Goal: Obtain resource: Obtain resource

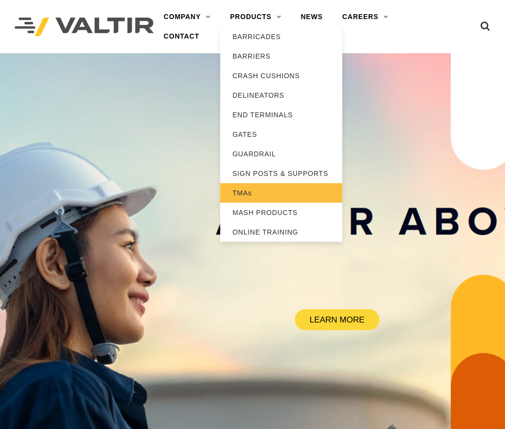
click at [256, 194] on link "TMAs" at bounding box center [281, 193] width 122 height 20
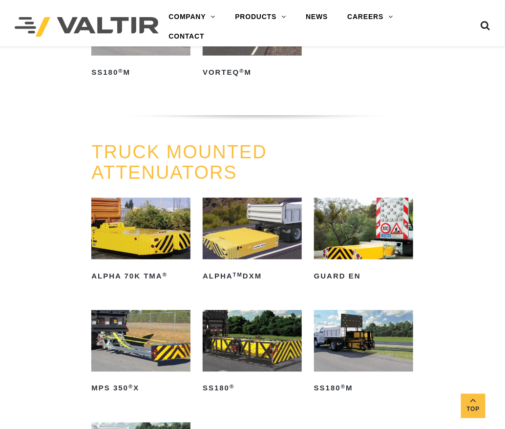
scroll to position [293, 0]
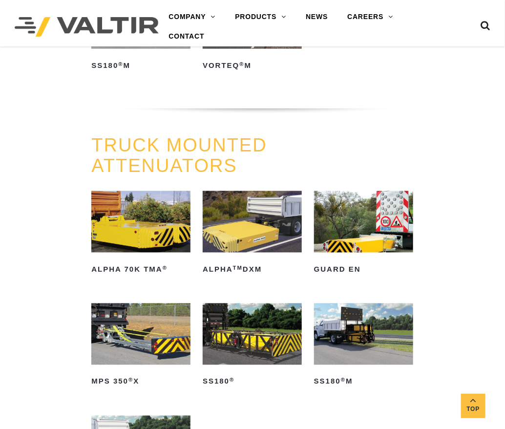
click at [142, 222] on img at bounding box center [140, 222] width 99 height 62
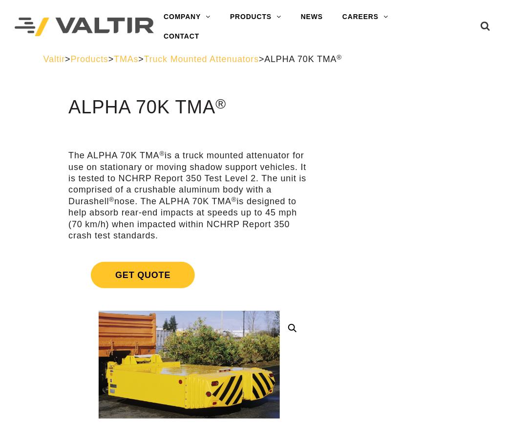
click at [85, 168] on p "The ALPHA 70K TMA ® is a truck mounted attenuator for use on stationary or movi…" at bounding box center [189, 195] width 242 height 91
drag, startPoint x: 70, startPoint y: 154, endPoint x: 179, endPoint y: 235, distance: 136.0
click at [179, 235] on p "The ALPHA 70K TMA ® is a truck mounted attenuator for use on stationary or movi…" at bounding box center [189, 195] width 242 height 91
copy p "The ALPHA 70K TMA ® is a truck mounted attenuator for use on stationary or movi…"
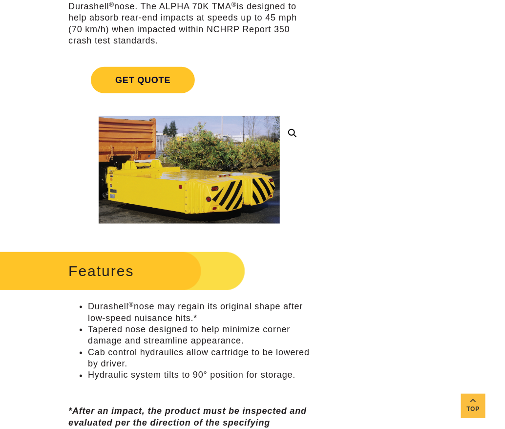
scroll to position [293, 0]
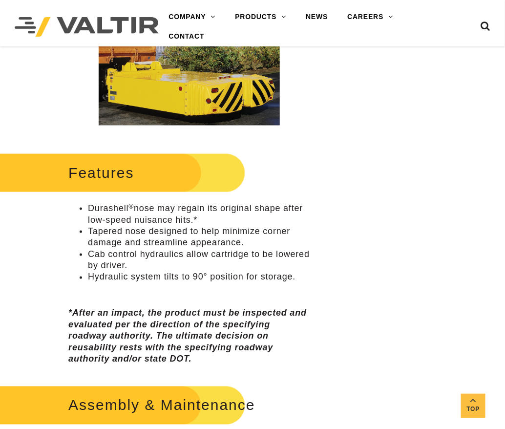
click at [292, 278] on li "Hydraulic system tilts to 90° position for storage." at bounding box center [199, 277] width 222 height 11
click at [302, 277] on li "Hydraulic system tilts to 90° position for storage." at bounding box center [199, 277] width 222 height 11
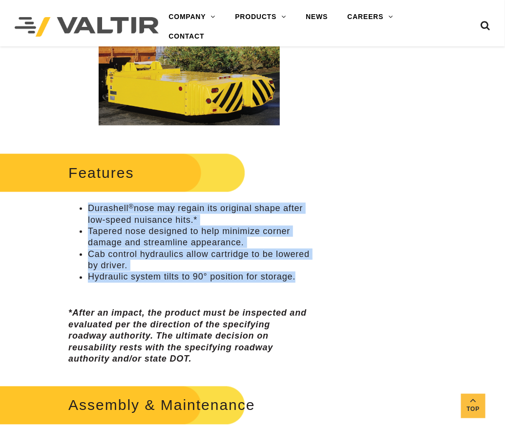
drag, startPoint x: 300, startPoint y: 276, endPoint x: 86, endPoint y: 212, distance: 223.9
click at [86, 212] on ul "Durashell ® nose may regain its original shape after low-speed nuisance hits.* …" at bounding box center [189, 243] width 242 height 80
copy ul "Durashell ® nose may regain its original shape after low-speed nuisance hits.* …"
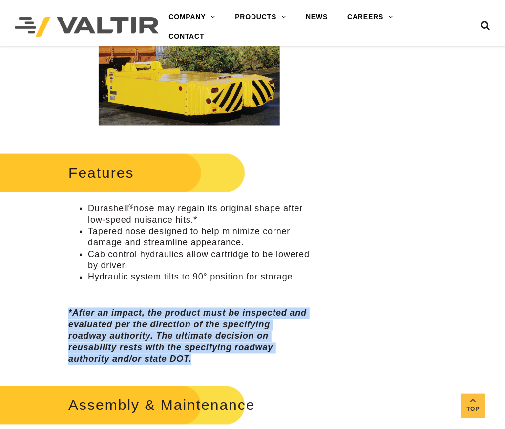
drag, startPoint x: 174, startPoint y: 357, endPoint x: 68, endPoint y: 318, distance: 112.9
click at [68, 318] on p "*After an impact, the product must be inspected and evaluated per the direction…" at bounding box center [189, 336] width 242 height 57
copy em "*After an impact, the product must be inspected and evaluated per the direction…"
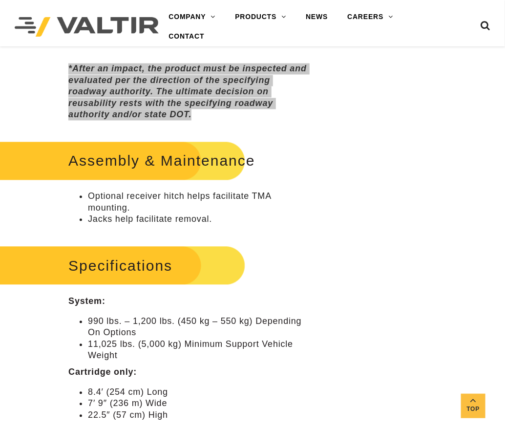
scroll to position [586, 0]
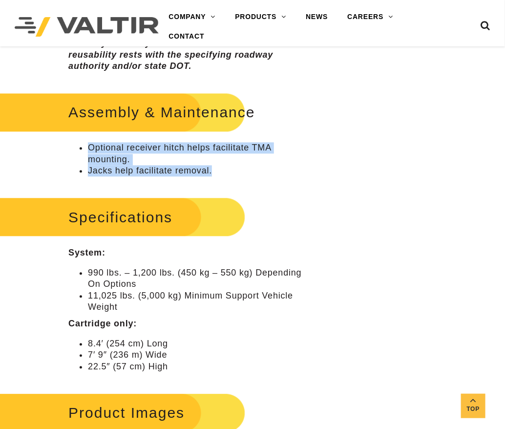
drag, startPoint x: 219, startPoint y: 171, endPoint x: 89, endPoint y: 146, distance: 132.7
click at [89, 146] on ul "Optional receiver hitch helps facilitate TMA mounting. Jacks help facilitate re…" at bounding box center [189, 159] width 242 height 34
copy ul "Optional receiver hitch helps facilitate TMA mounting. Jacks help facilitate re…"
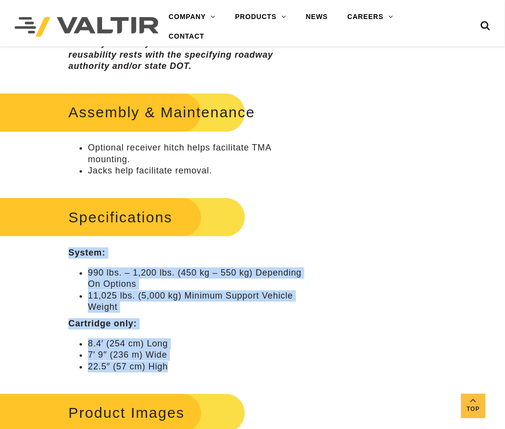
drag, startPoint x: 173, startPoint y: 371, endPoint x: 69, endPoint y: 248, distance: 161.1
click at [69, 248] on div "Specifications System: 990 lbs. – 1,200 lbs. (450 kg – 550 kg) Depending On Opt…" at bounding box center [189, 283] width 242 height 178
copy div "System: 990 lbs. – 1,200 lbs. (450 kg – 550 kg) Depending On Options 11,025 lbs…"
click at [128, 341] on li "8.4′ (254 cm) Long" at bounding box center [199, 343] width 222 height 11
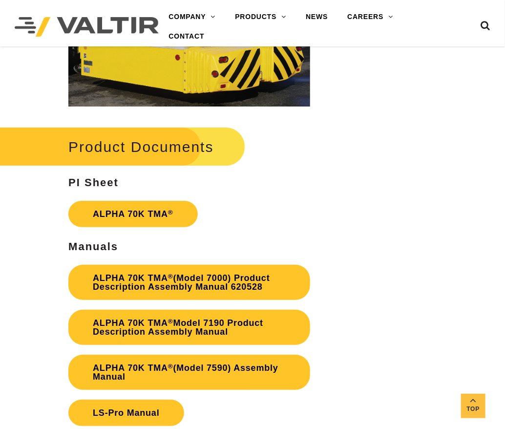
scroll to position [1074, 0]
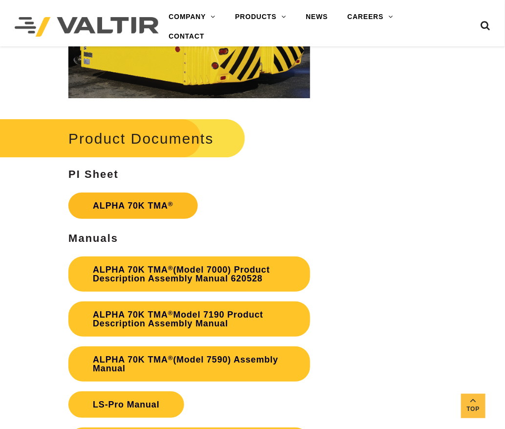
click at [150, 205] on link "ALPHA 70K TMA ®" at bounding box center [132, 205] width 129 height 26
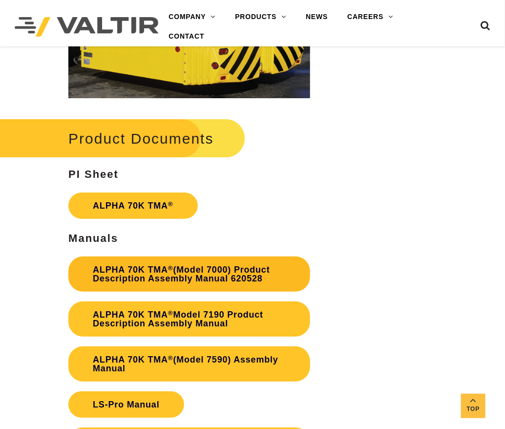
click at [137, 269] on link "ALPHA 70K TMA ® (Model 7000) Product Description Assembly Manual 620528" at bounding box center [189, 273] width 242 height 35
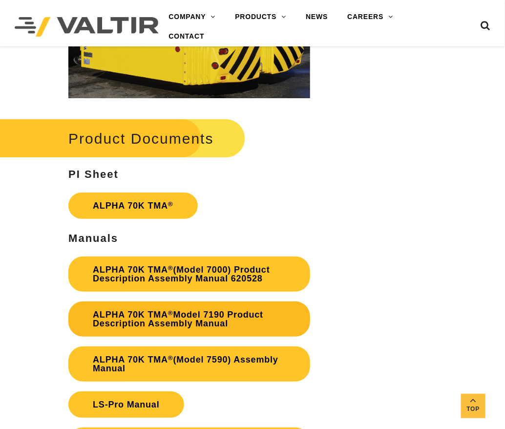
click at [147, 309] on link "ALPHA 70K TMA ® Model 7190 Product Description Assembly Manual" at bounding box center [189, 318] width 242 height 35
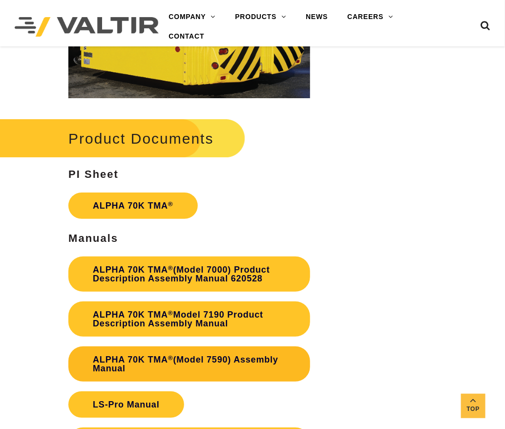
click at [146, 355] on link "ALPHA 70K TMA ® (Model 7590) Assembly Manual" at bounding box center [189, 363] width 242 height 35
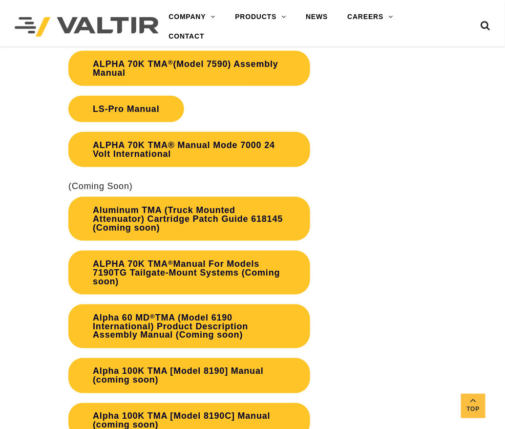
scroll to position [1367, 0]
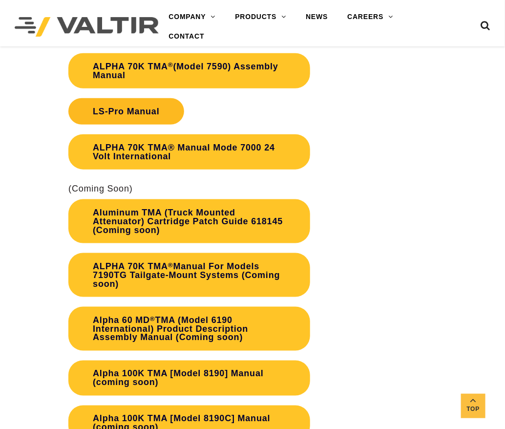
click at [147, 111] on link "LS-Pro Manual" at bounding box center [125, 111] width 115 height 26
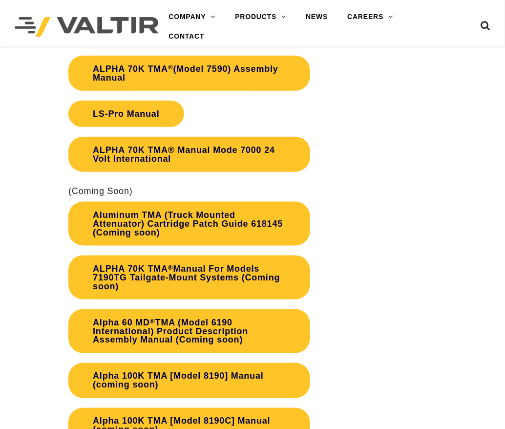
scroll to position [1367, 0]
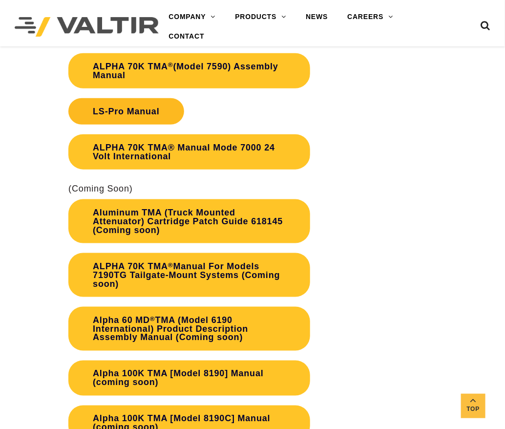
click at [125, 109] on link "LS-Pro Manual" at bounding box center [125, 111] width 115 height 26
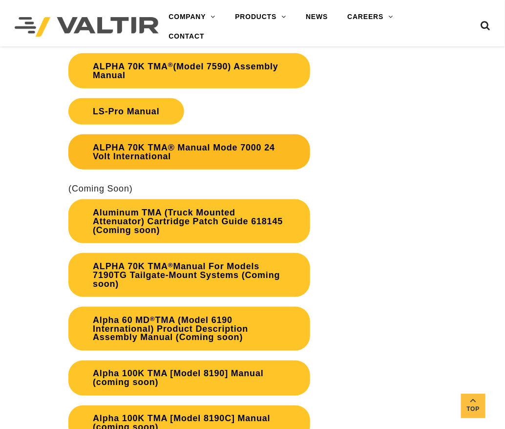
click at [186, 153] on link "ALPHA 70K TMA® Manual Mode 7000 24 Volt International" at bounding box center [189, 151] width 242 height 35
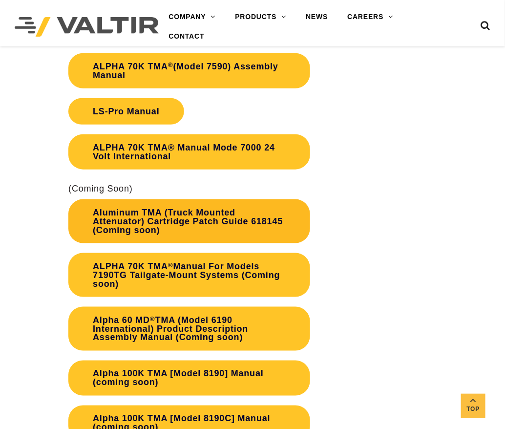
click at [175, 216] on link "Aluminum TMA (Truck Mounted Attenuator) Cartridge Patch Guide 618145 (Coming so…" at bounding box center [189, 221] width 242 height 44
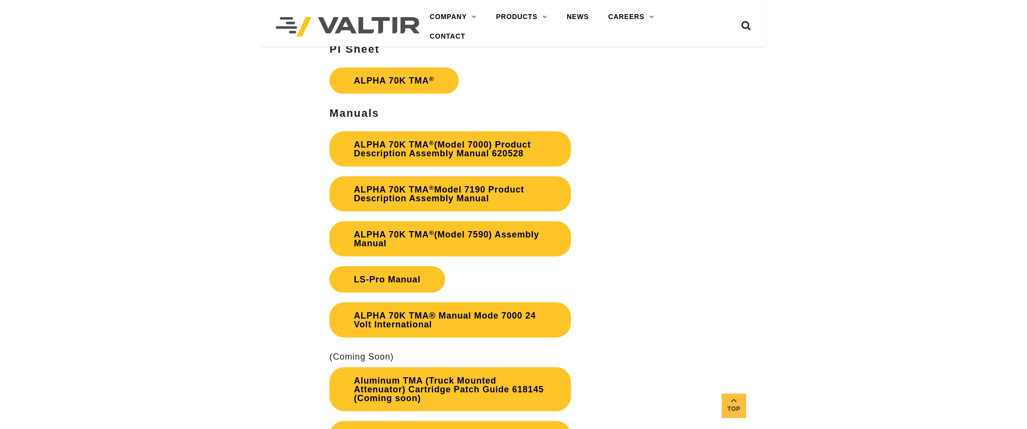
scroll to position [1172, 0]
